Goal: Task Accomplishment & Management: Use online tool/utility

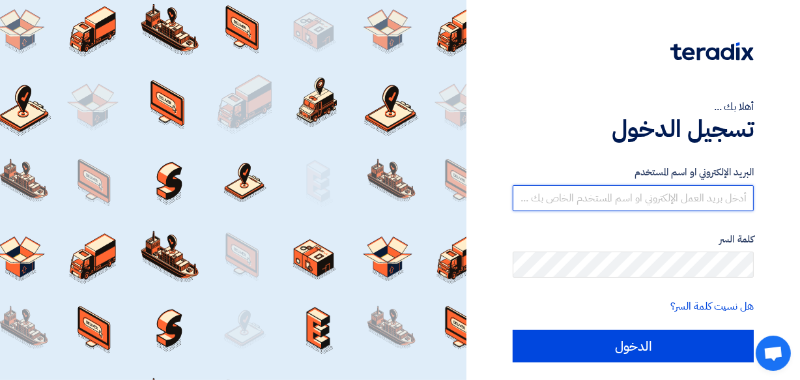
click at [696, 200] on input "text" at bounding box center [632, 198] width 241 height 26
type input "[DOMAIN_NAME][EMAIL_ADDRESS][DOMAIN_NAME]"
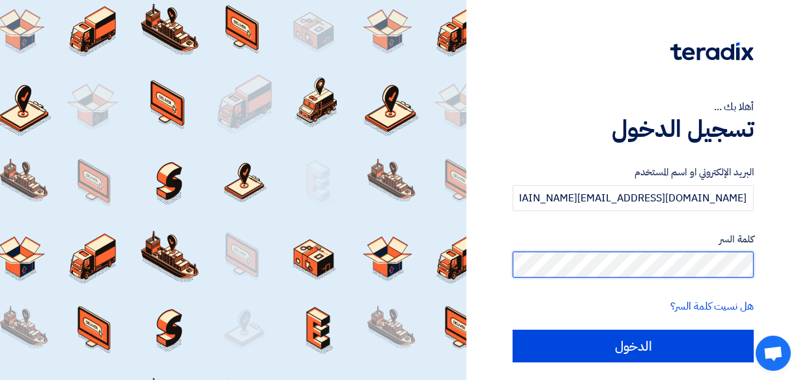
click at [512, 329] on input "الدخول" at bounding box center [632, 345] width 241 height 33
type input "Sign in"
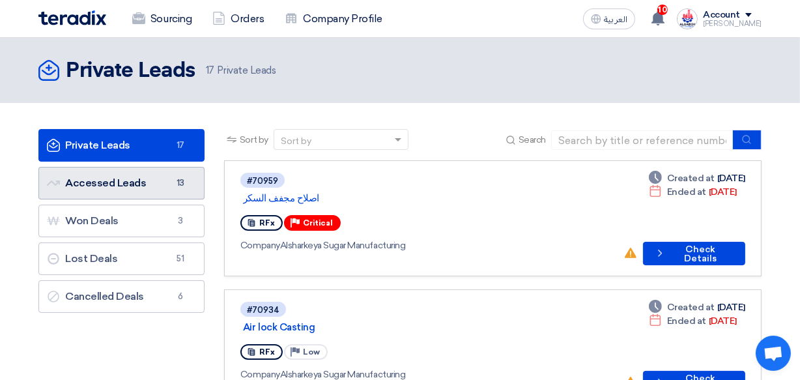
click at [115, 184] on link "Accessed Leads Accessed Leads 13" at bounding box center [121, 183] width 166 height 33
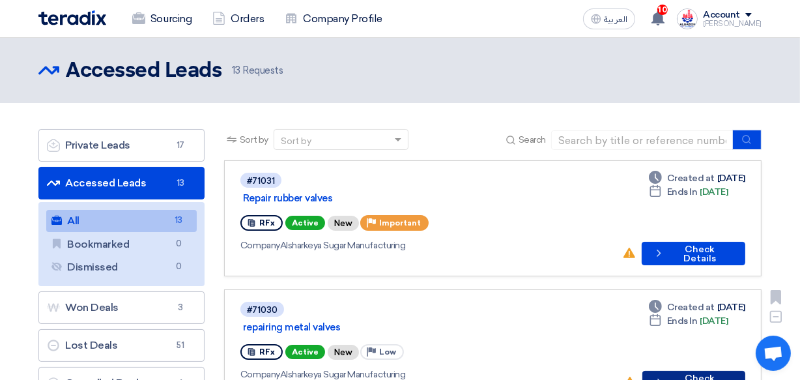
click at [716, 370] on button "Check details Check Details" at bounding box center [693, 381] width 103 height 23
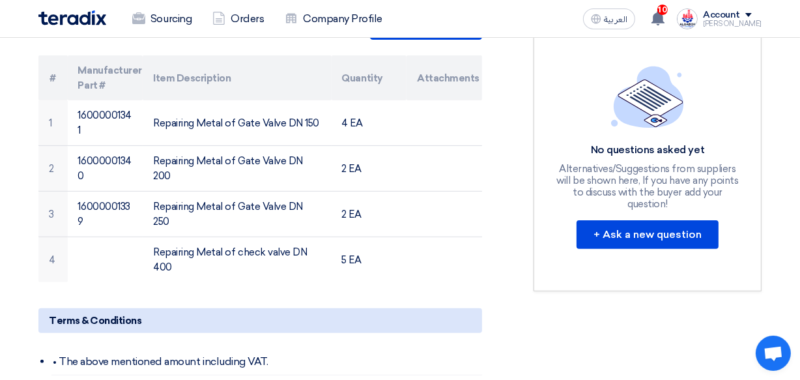
scroll to position [322, 0]
